Goal: Task Accomplishment & Management: Manage account settings

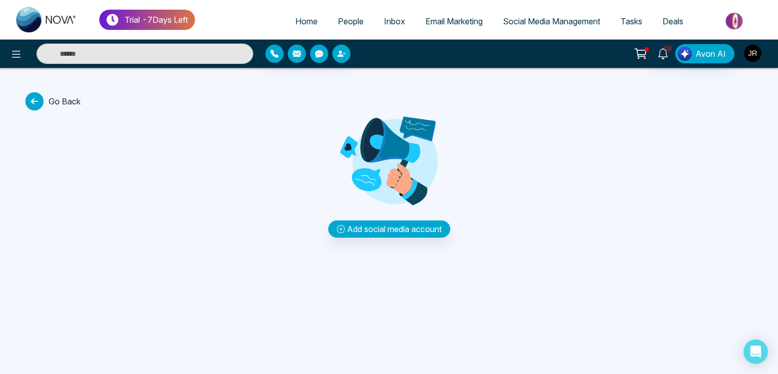
click at [751, 55] on img "button" at bounding box center [752, 53] width 17 height 17
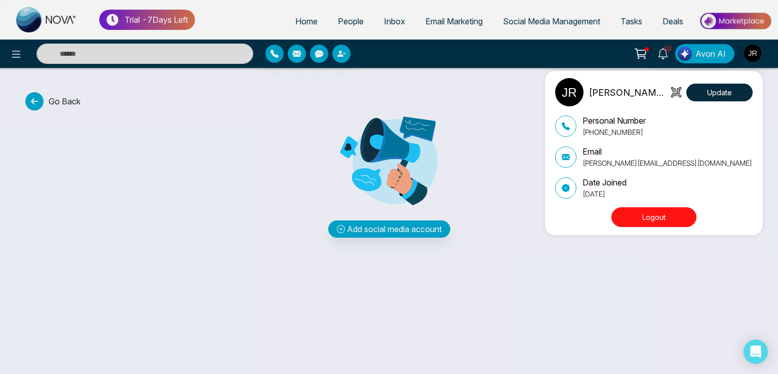
click at [642, 210] on button "Logout" at bounding box center [654, 217] width 85 height 20
